Goal: Task Accomplishment & Management: Use online tool/utility

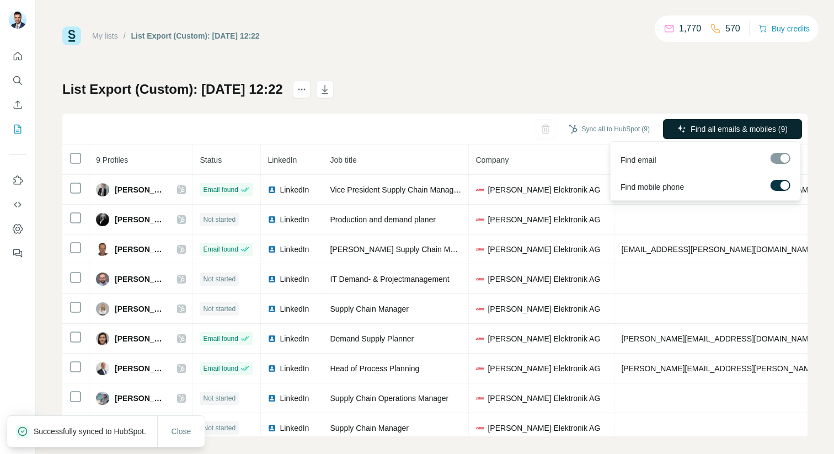
click at [691, 129] on span "Find all emails & mobiles (9)" at bounding box center [738, 129] width 97 height 11
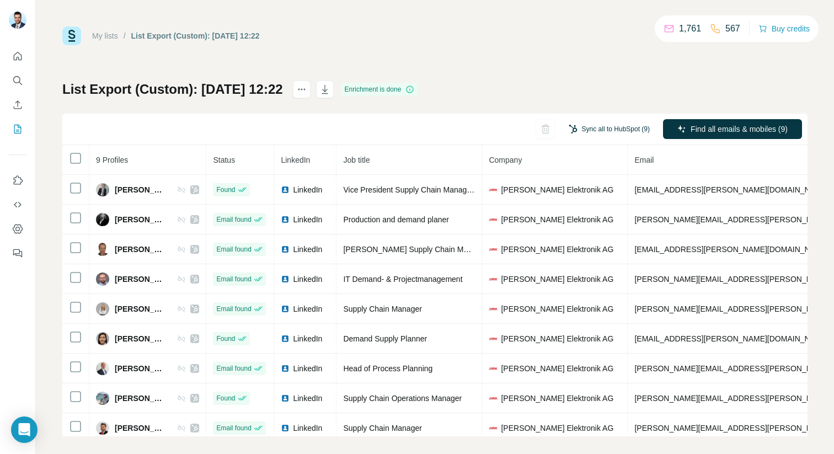
click at [594, 127] on button "Sync all to HubSpot (9)" at bounding box center [609, 129] width 96 height 17
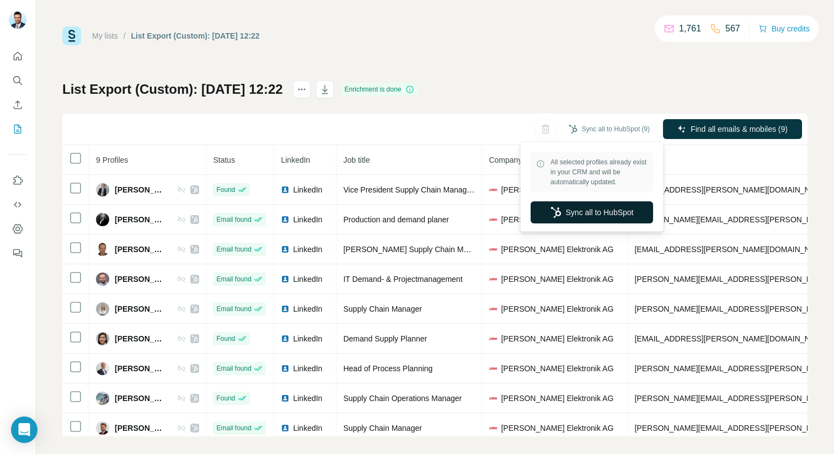
click at [561, 205] on button "Sync all to HubSpot" at bounding box center [591, 212] width 122 height 22
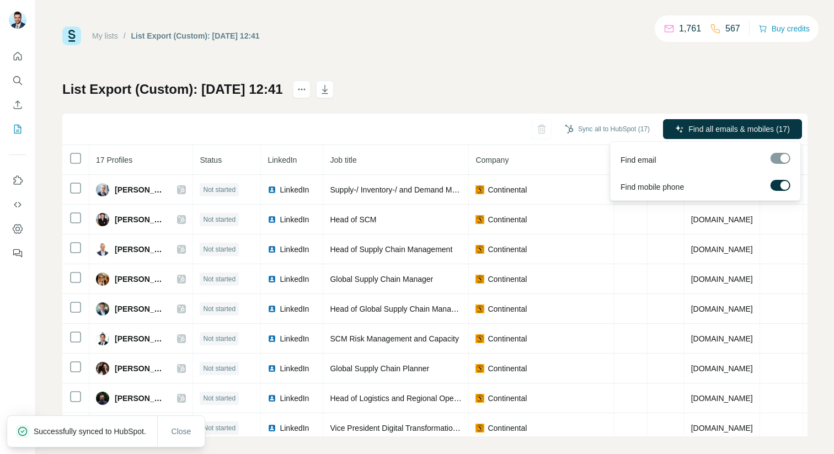
click at [720, 136] on button "Find all emails & mobiles (17)" at bounding box center [732, 129] width 139 height 20
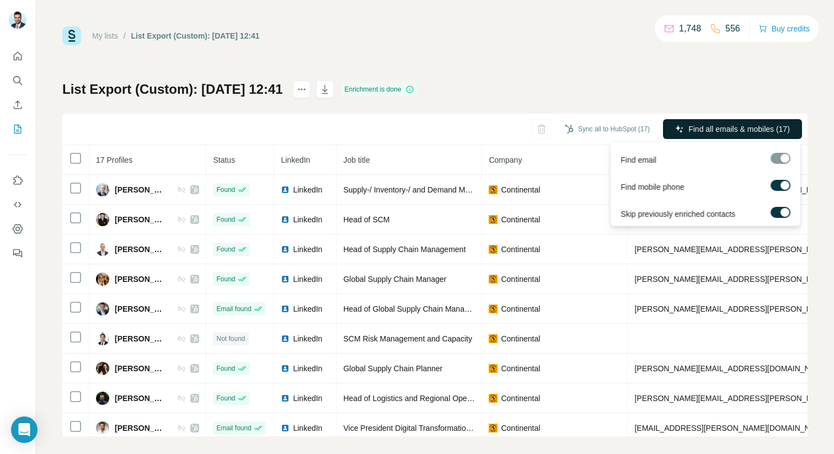
click at [725, 124] on span "Find all emails & mobiles (17)" at bounding box center [738, 129] width 101 height 11
